Goal: Task Accomplishment & Management: Manage account settings

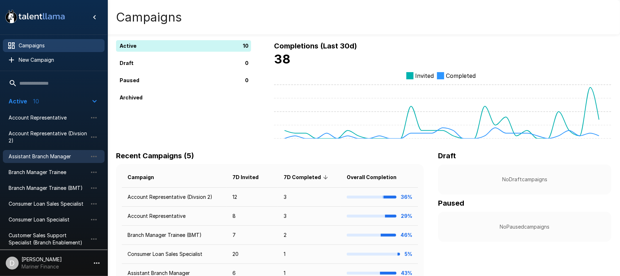
click at [32, 156] on span "Assistant Branch Manager" at bounding box center [48, 156] width 79 height 7
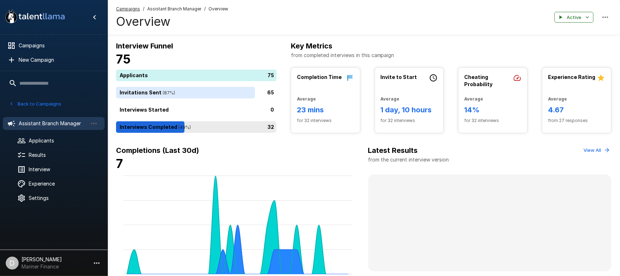
click at [212, 129] on div "32" at bounding box center [197, 126] width 163 height 11
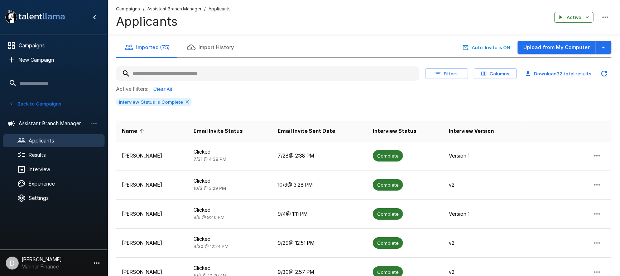
drag, startPoint x: 377, startPoint y: 112, endPoint x: 417, endPoint y: 101, distance: 41.2
click at [377, 112] on div "Filters Columns Download 32 total results Active Filters: Clear All Interview S…" at bounding box center [364, 257] width 496 height 398
click at [559, 48] on button "Upload from My Computer" at bounding box center [557, 47] width 78 height 13
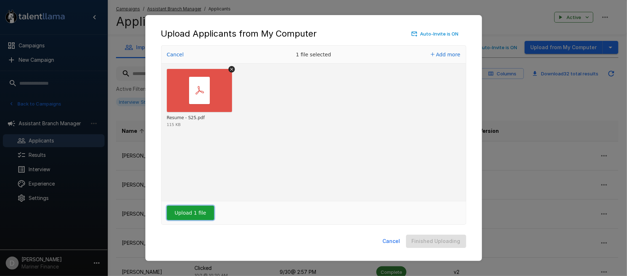
click at [183, 216] on button "Upload 1 file" at bounding box center [190, 212] width 47 height 14
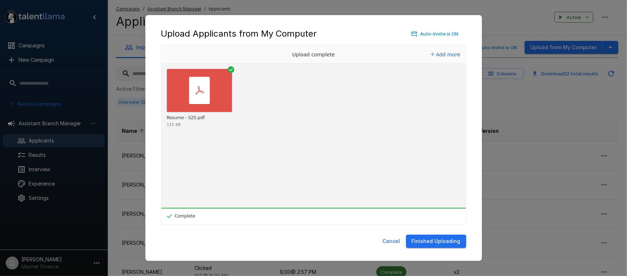
click at [441, 241] on button "Finished Uploading" at bounding box center [436, 240] width 60 height 13
